Goal: Task Accomplishment & Management: Use online tool/utility

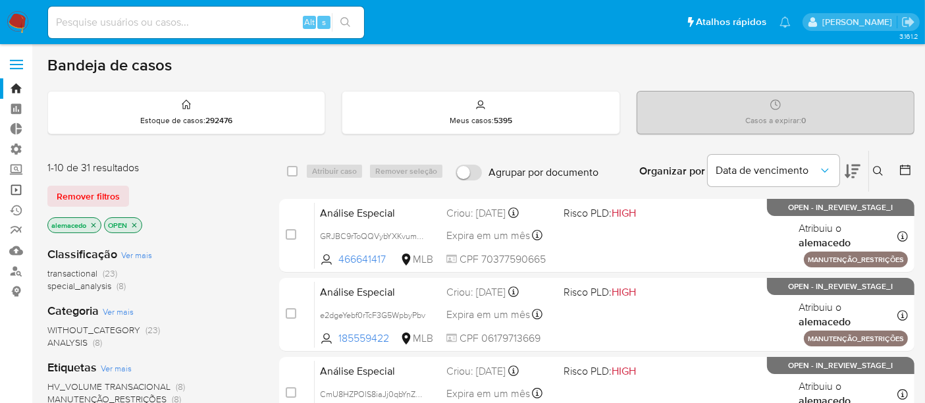
click at [25, 192] on link "Operações em massa" at bounding box center [78, 190] width 157 height 20
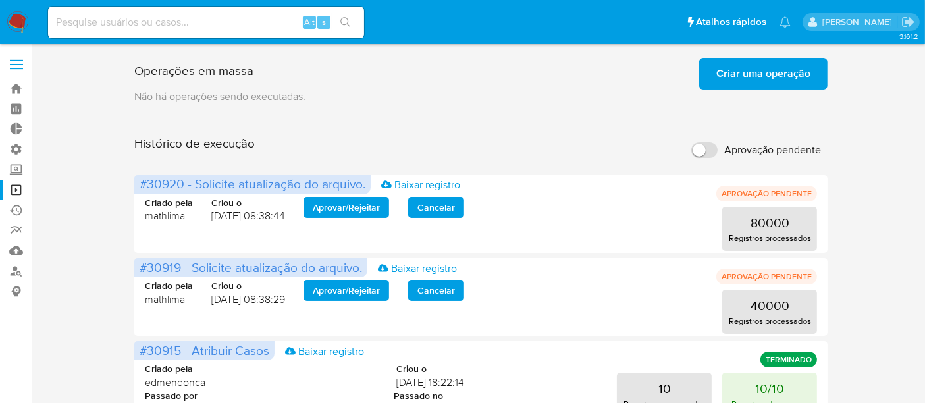
click at [737, 63] on span "Criar uma operação" at bounding box center [763, 73] width 94 height 29
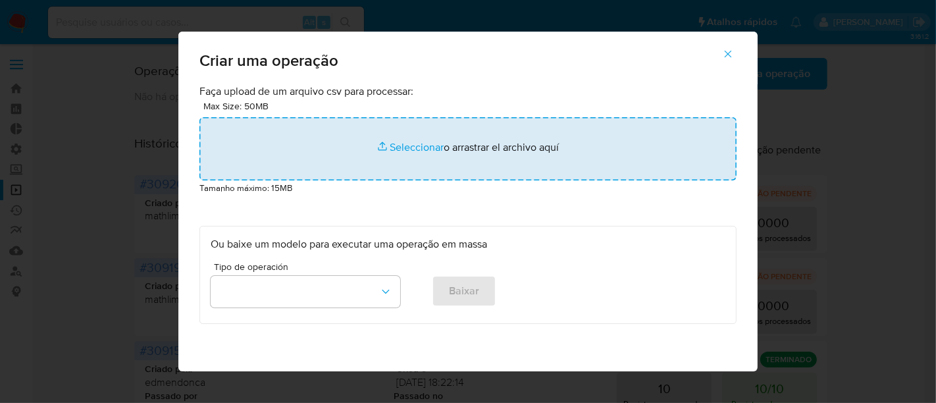
click at [429, 146] on input "file" at bounding box center [467, 148] width 537 height 63
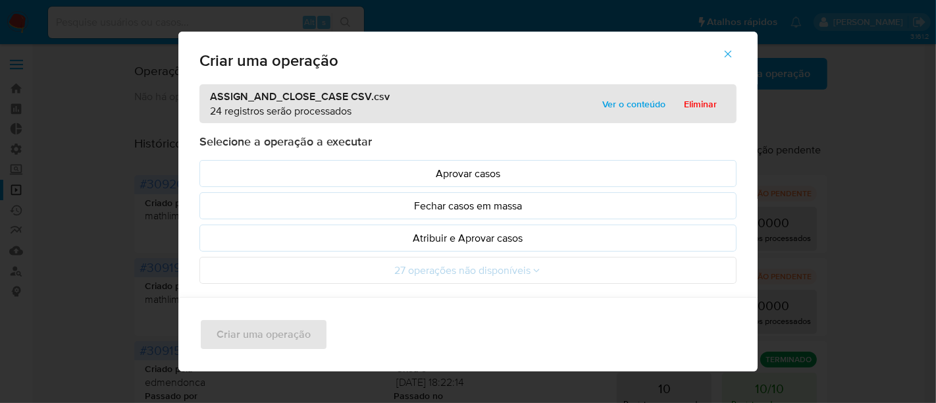
click at [617, 100] on span "Ver o conteúdo" at bounding box center [633, 104] width 63 height 18
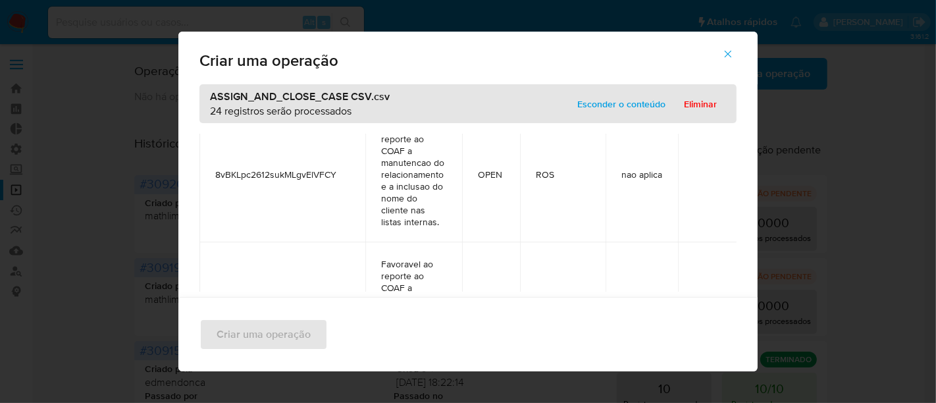
scroll to position [2994, 0]
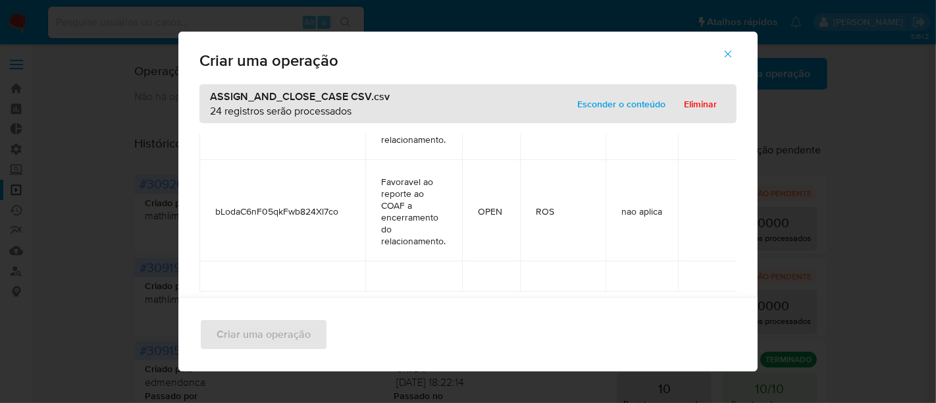
click at [617, 102] on span "Esconder o conteúdo" at bounding box center [621, 104] width 88 height 18
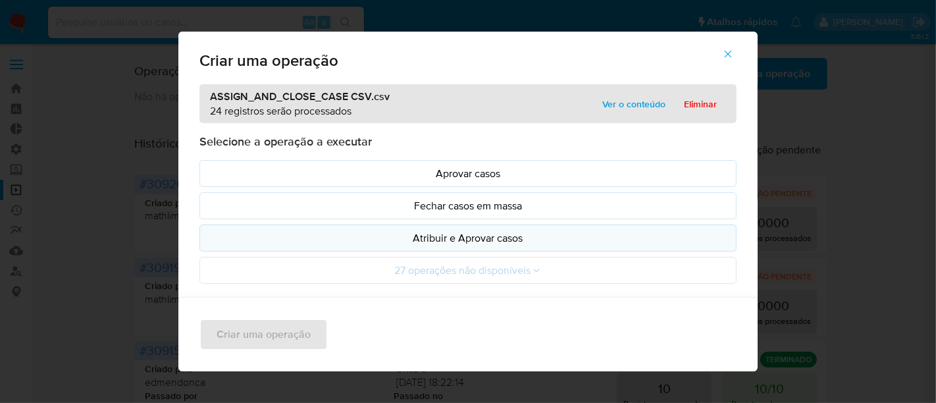
click at [464, 234] on p "Atribuir e Aprovar casos" at bounding box center [468, 237] width 515 height 15
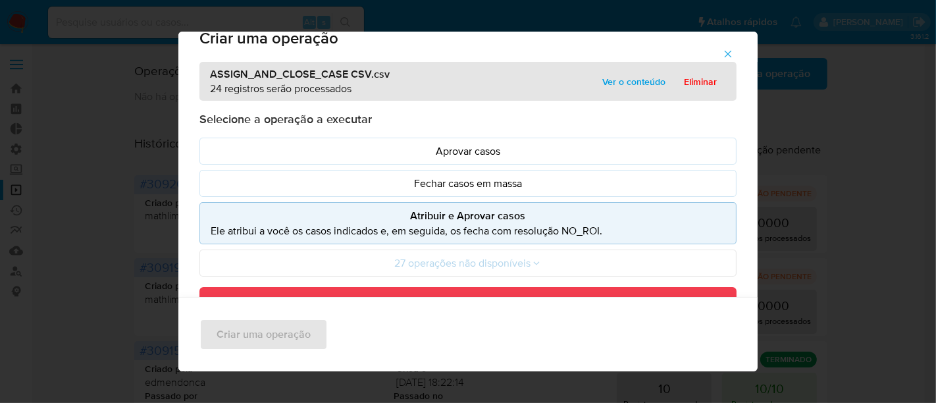
scroll to position [19, 0]
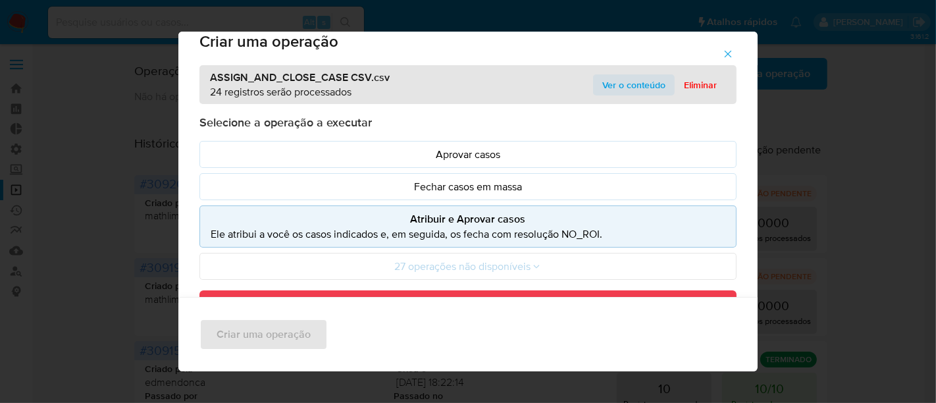
click at [626, 76] on span "Ver o conteúdo" at bounding box center [633, 85] width 63 height 18
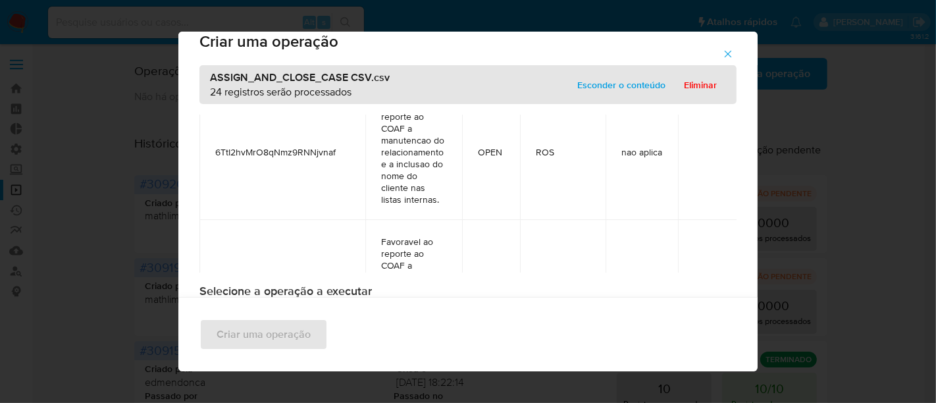
scroll to position [2994, 0]
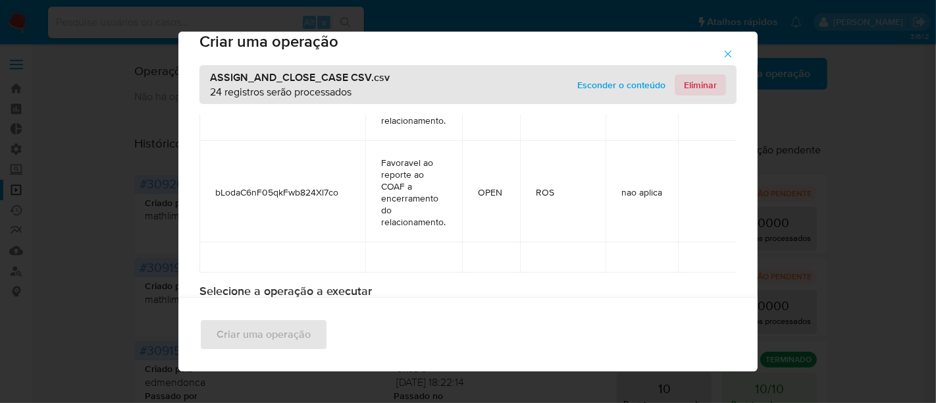
click at [699, 85] on span "Eliminar" at bounding box center [700, 85] width 33 height 18
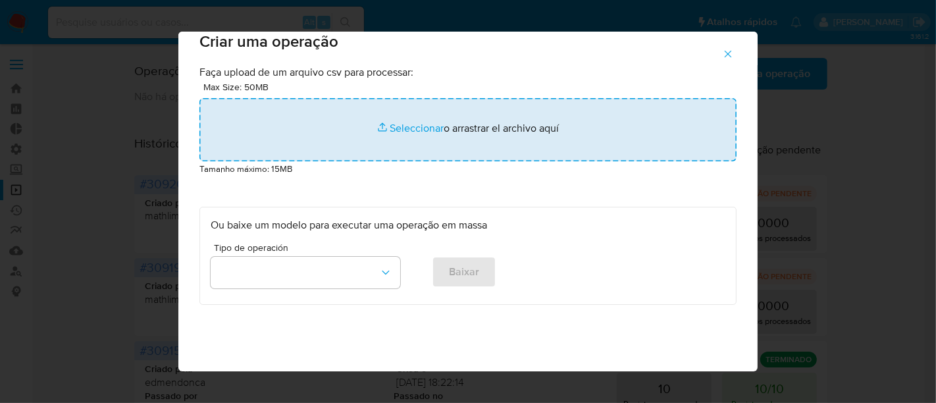
click at [406, 128] on input "file" at bounding box center [467, 129] width 537 height 63
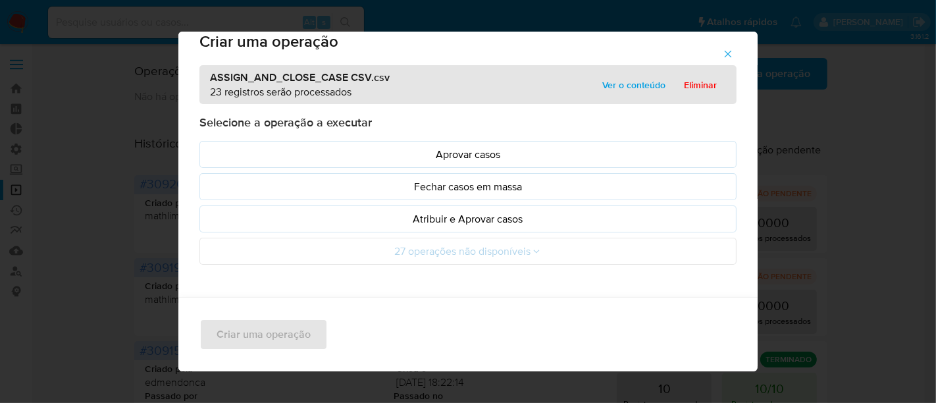
drag, startPoint x: 406, startPoint y: 128, endPoint x: 649, endPoint y: 82, distance: 247.9
click at [649, 82] on span "Ver o conteúdo" at bounding box center [633, 85] width 63 height 18
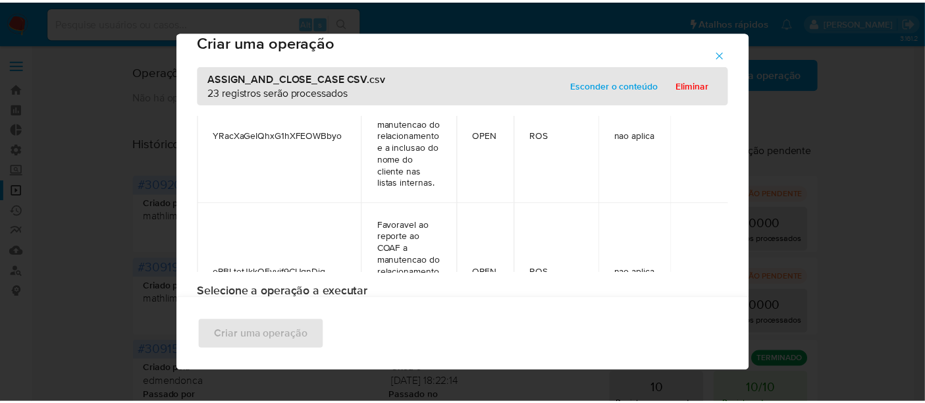
scroll to position [2964, 0]
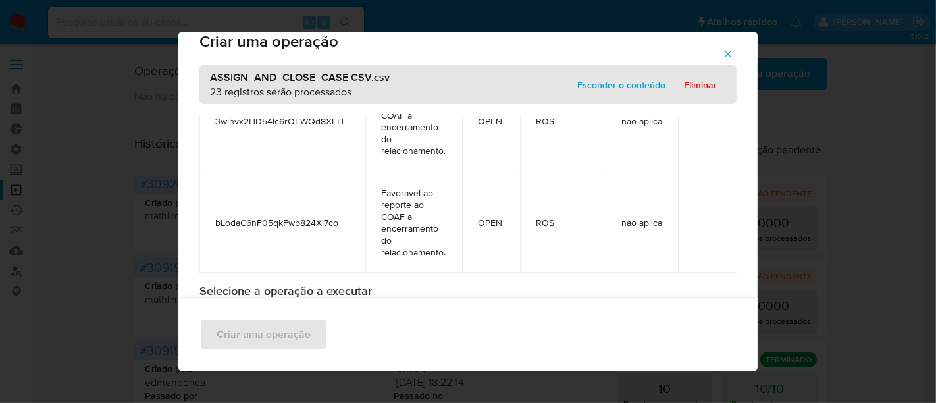
click at [628, 79] on span "Esconder o conteúdo" at bounding box center [621, 85] width 88 height 18
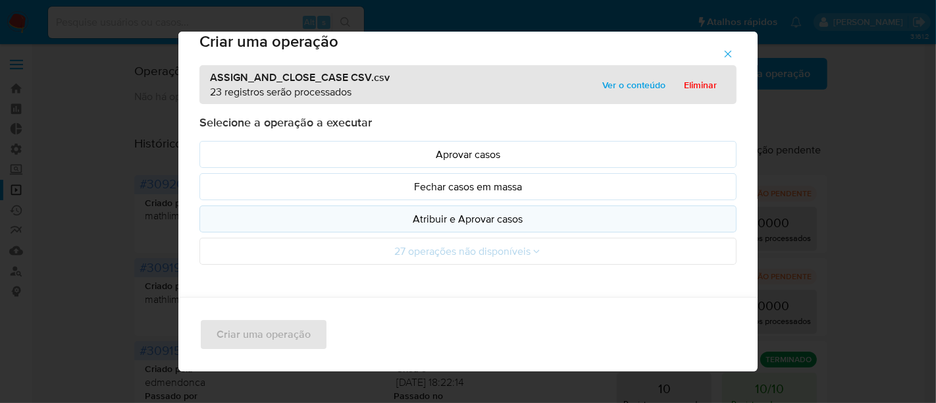
click at [468, 219] on p "Atribuir e Aprovar casos" at bounding box center [468, 218] width 515 height 15
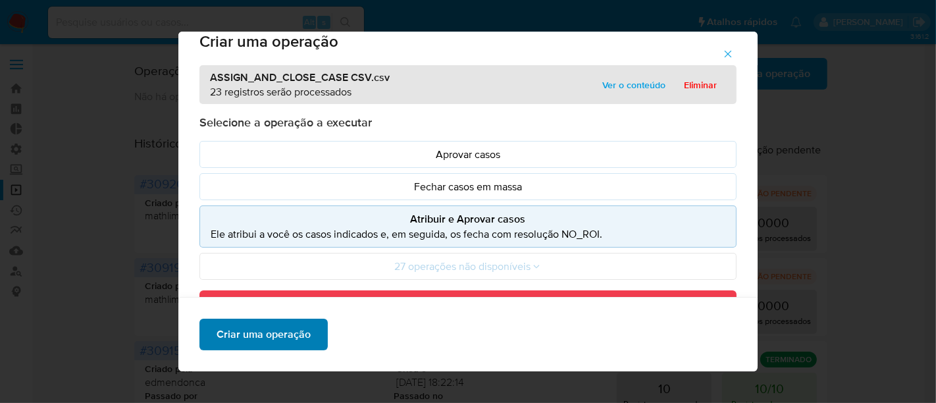
click at [299, 336] on span "Criar uma operação" at bounding box center [264, 334] width 94 height 29
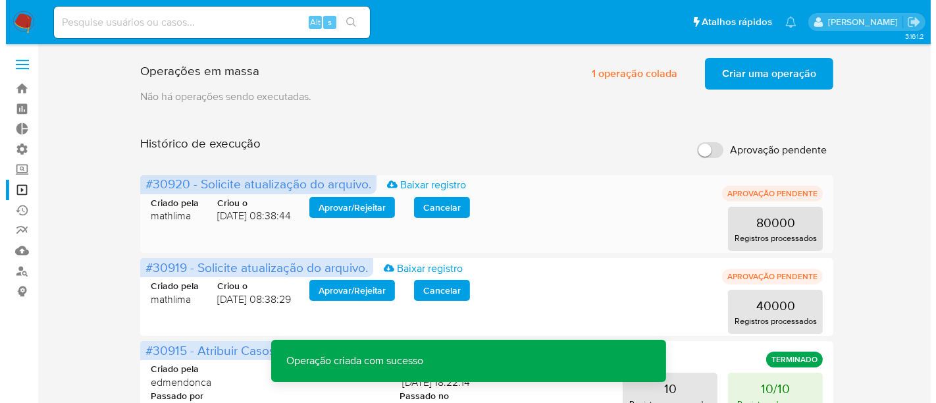
scroll to position [0, 0]
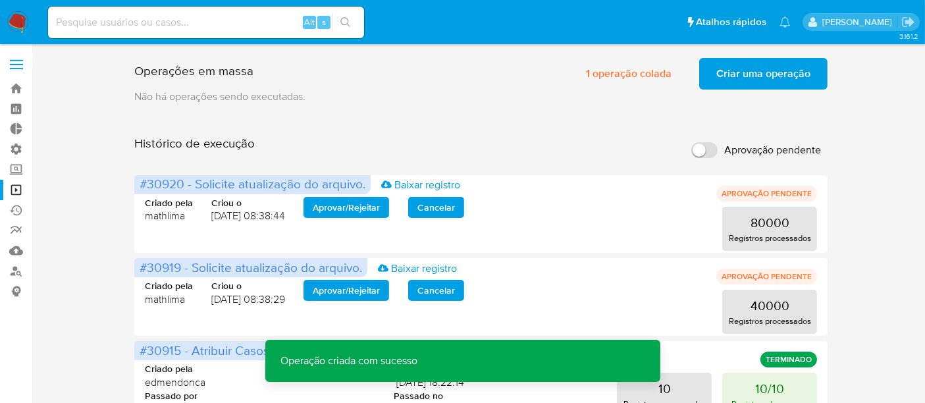
click at [761, 63] on span "Criar uma operação" at bounding box center [763, 73] width 94 height 29
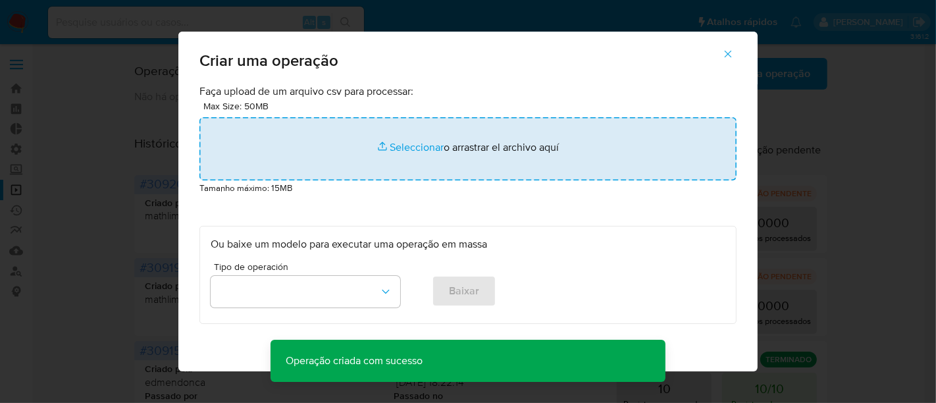
click at [410, 145] on input "file" at bounding box center [467, 148] width 537 height 63
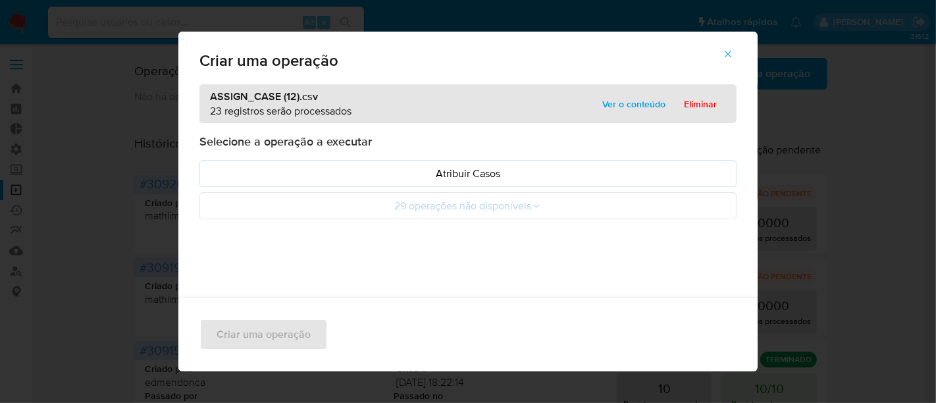
click at [631, 103] on span "Ver o conteúdo" at bounding box center [633, 104] width 63 height 18
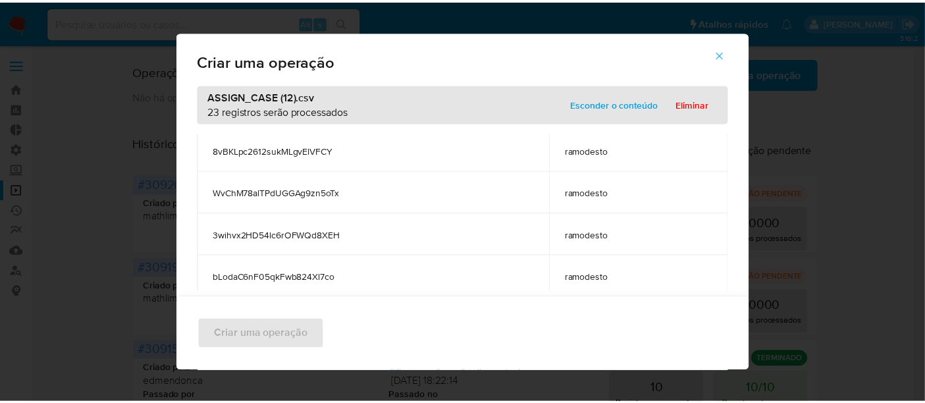
scroll to position [843, 0]
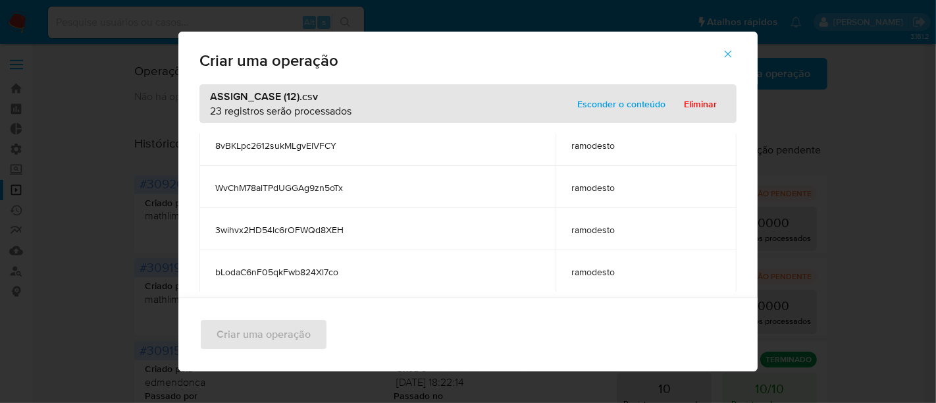
click at [616, 103] on span "Esconder o conteúdo" at bounding box center [621, 104] width 88 height 18
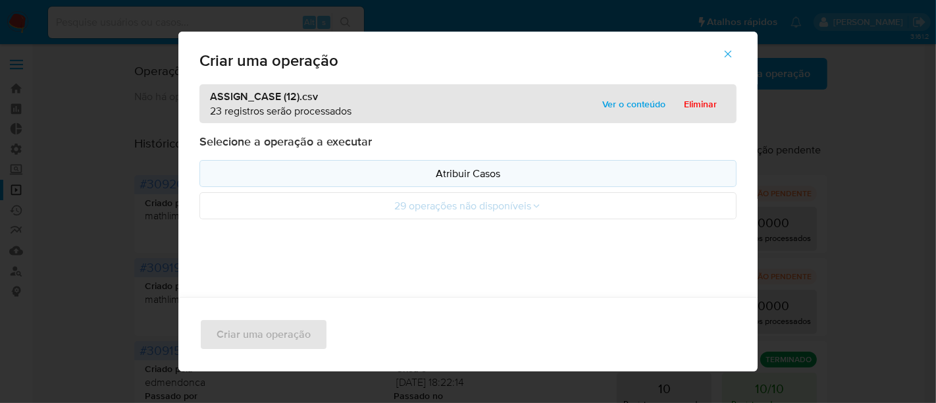
click at [477, 172] on p "Atribuir Casos" at bounding box center [468, 173] width 515 height 15
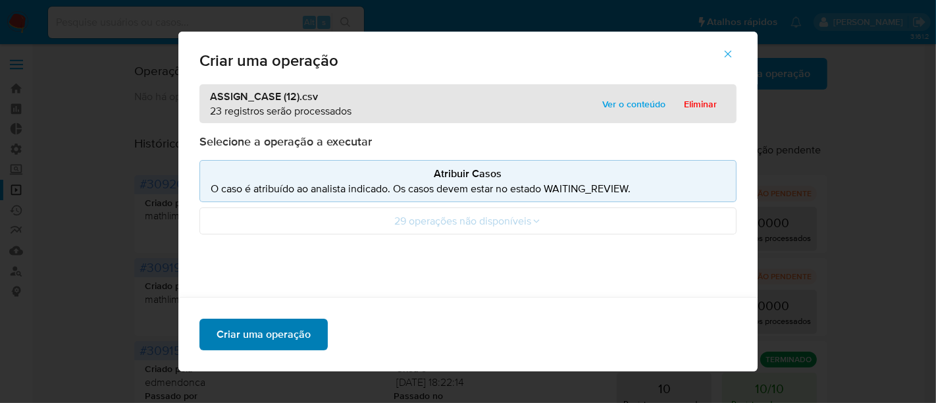
click at [239, 334] on span "Criar uma operação" at bounding box center [264, 334] width 94 height 29
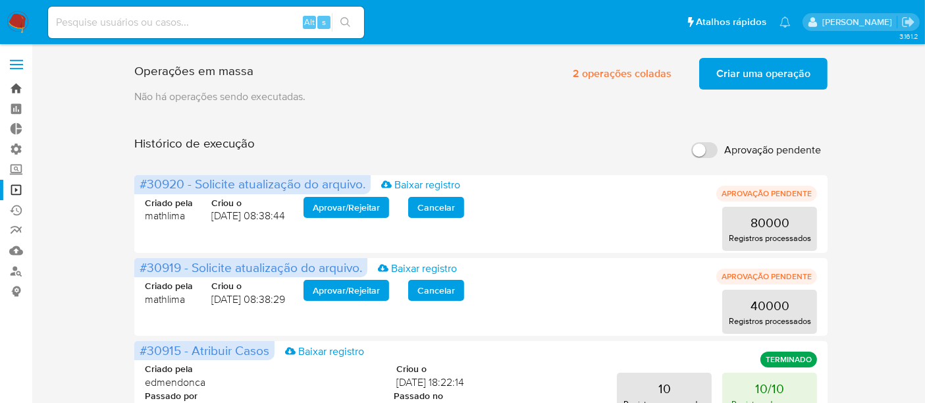
click at [16, 88] on link "Bandeja" at bounding box center [78, 88] width 157 height 20
